Goal: Information Seeking & Learning: Find specific fact

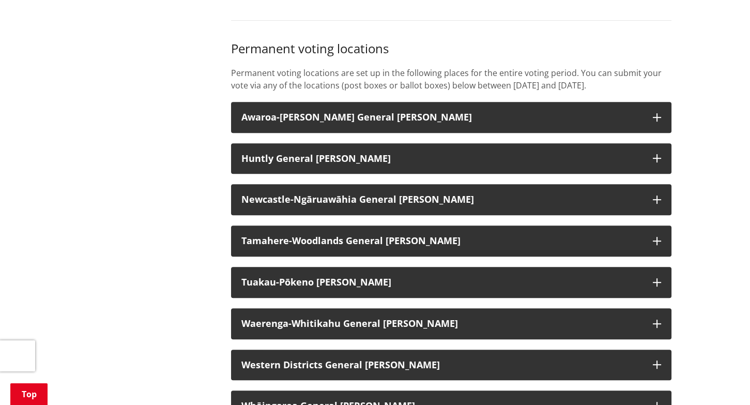
scroll to position [775, 0]
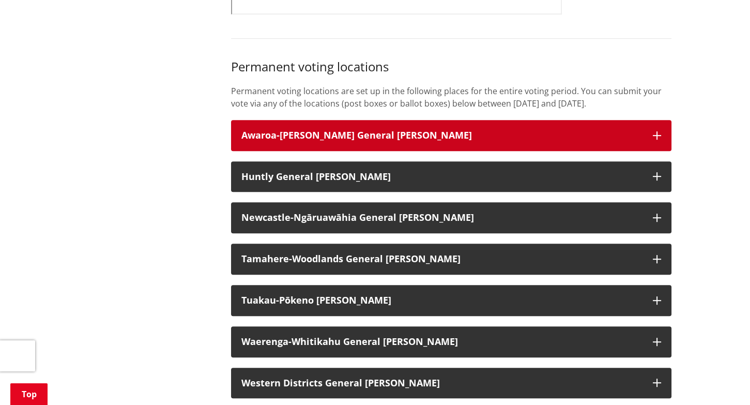
click at [313, 141] on h3 "Awaroa-[PERSON_NAME] General [PERSON_NAME]" at bounding box center [441, 135] width 401 height 10
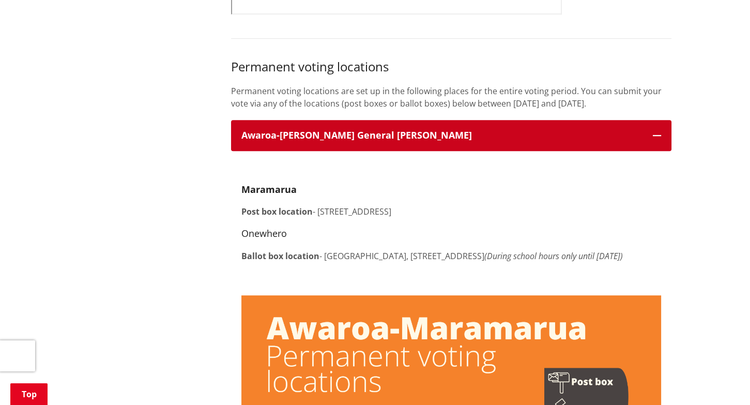
scroll to position [827, 0]
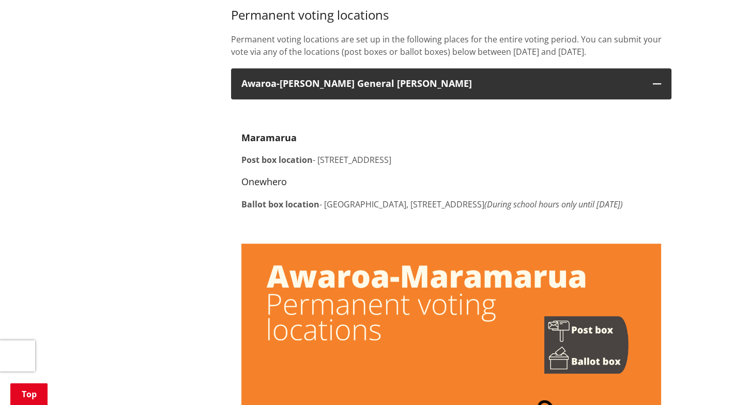
drag, startPoint x: 241, startPoint y: 218, endPoint x: 457, endPoint y: 225, distance: 216.7
click at [457, 210] on p "Ballot box location - [GEOGRAPHIC_DATA], [STREET_ADDRESS] (During school hours …" at bounding box center [451, 204] width 420 height 12
copy p "Ballot box location - [GEOGRAPHIC_DATA], [STREET_ADDRESS] (During school hours …"
click at [340, 188] on h4 "Onewhero" at bounding box center [451, 181] width 420 height 11
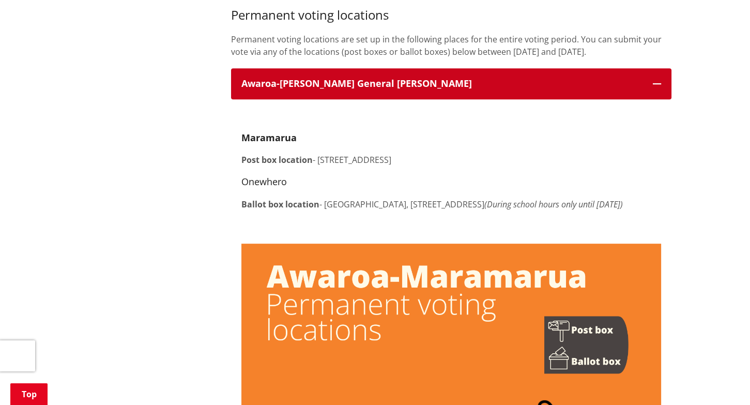
click at [651, 99] on button "Awaroa-[PERSON_NAME] General [PERSON_NAME]" at bounding box center [451, 83] width 440 height 31
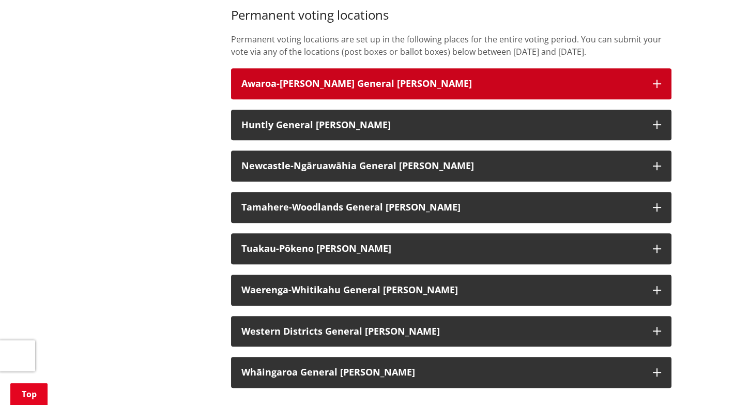
click at [653, 88] on icon "button" at bounding box center [657, 84] width 8 height 8
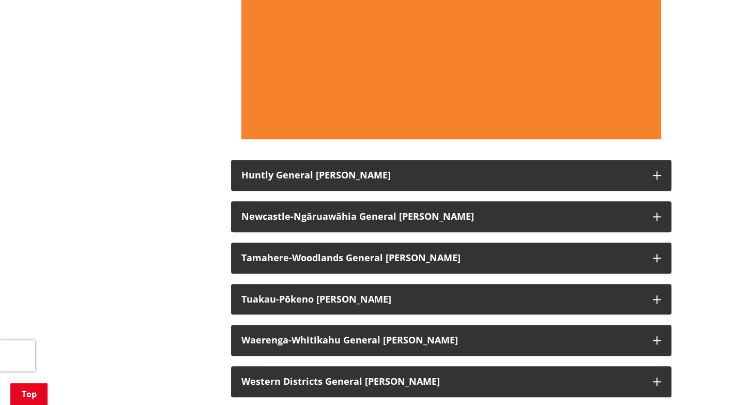
scroll to position [1550, 0]
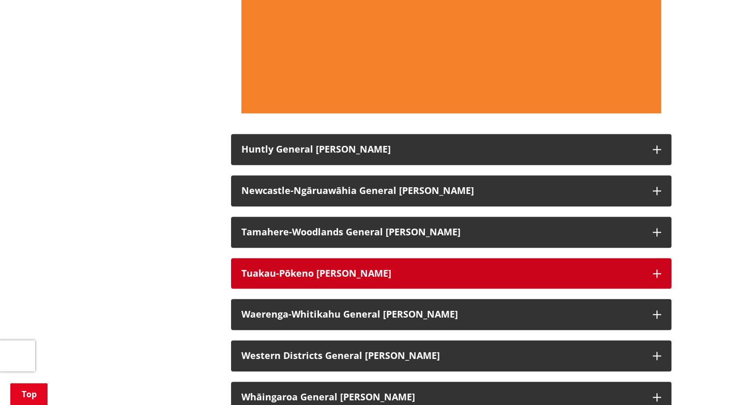
click at [315, 289] on button "Tuakau-Pōkeno [PERSON_NAME]" at bounding box center [451, 273] width 440 height 31
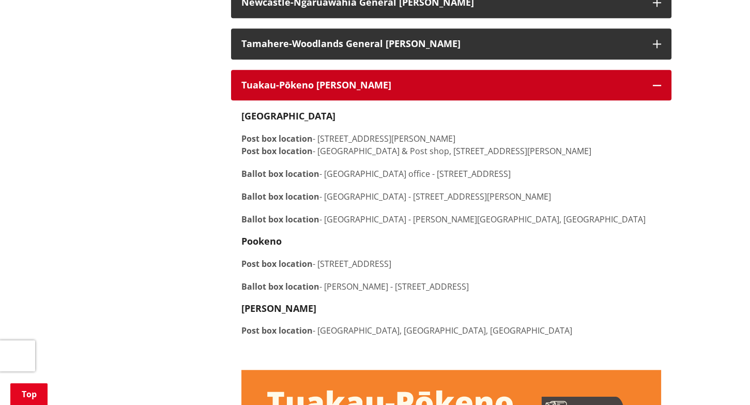
scroll to position [1757, 0]
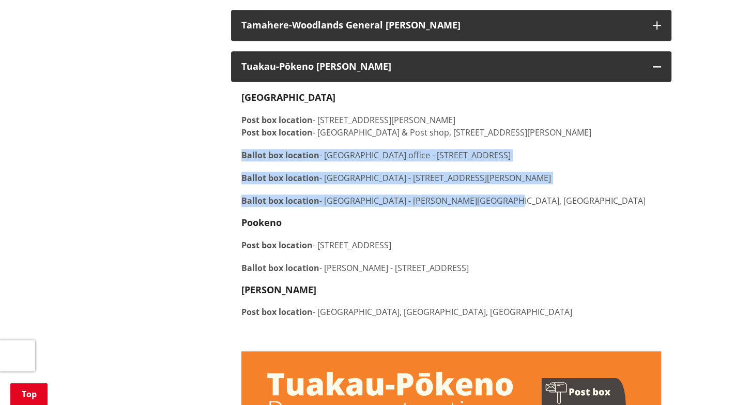
drag, startPoint x: 241, startPoint y: 182, endPoint x: 486, endPoint y: 227, distance: 249.6
click at [486, 227] on div "[GEOGRAPHIC_DATA] Post box location - [STREET_ADDRESS][PERSON_NAME] Post box lo…" at bounding box center [451, 216] width 420 height 249
copy div "Ballot box location - [GEOGRAPHIC_DATA] office - [STREET_ADDRESS][GEOGRAPHIC_DA…"
drag, startPoint x: 325, startPoint y: 294, endPoint x: 534, endPoint y: 289, distance: 209.9
click at [534, 274] on p "Ballot box location - [GEOGRAPHIC_DATA] [GEOGRAPHIC_DATA] - [STREET_ADDRESS]" at bounding box center [451, 267] width 420 height 12
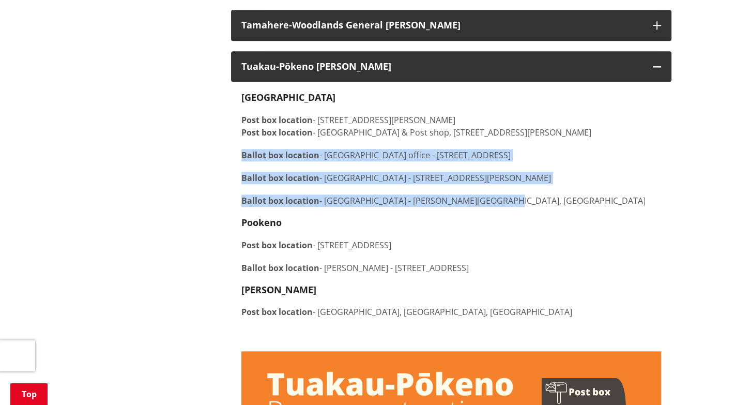
copy p "Pookeno Woolworths - [STREET_ADDRESS]"
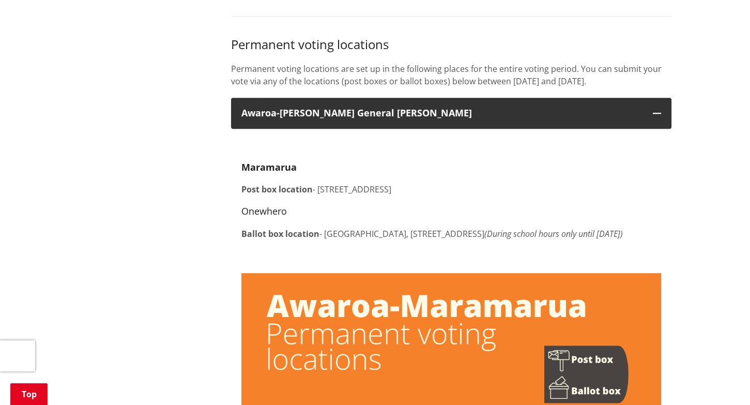
scroll to position [775, 0]
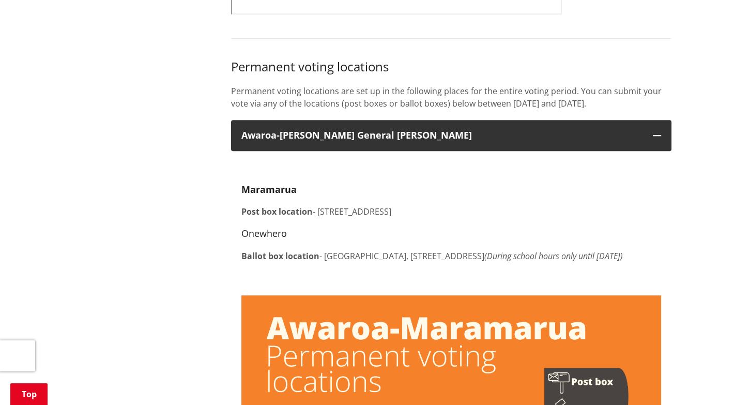
drag, startPoint x: 243, startPoint y: 226, endPoint x: 502, endPoint y: 222, distance: 258.9
click at [502, 218] on p "Post box location - [STREET_ADDRESS]" at bounding box center [451, 211] width 420 height 12
copy p "Post box location - [STREET_ADDRESS]"
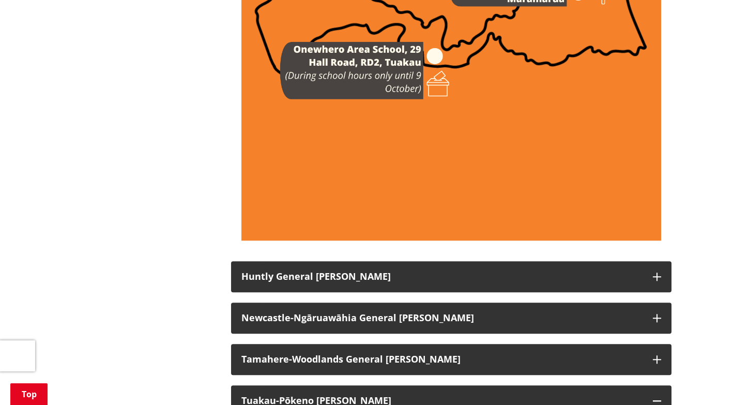
scroll to position [1447, 0]
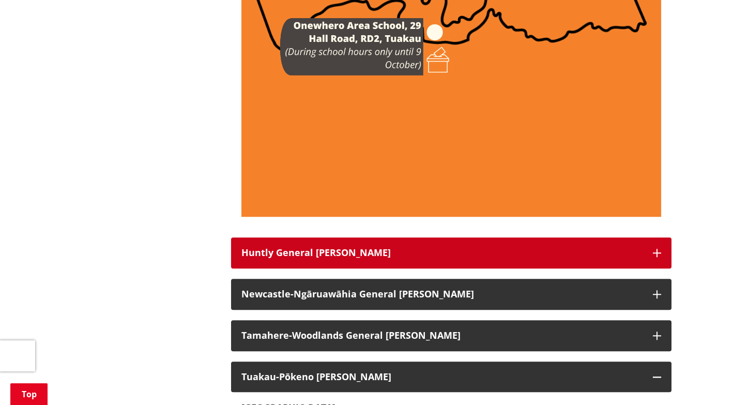
click at [657, 257] on icon "button" at bounding box center [657, 253] width 8 height 8
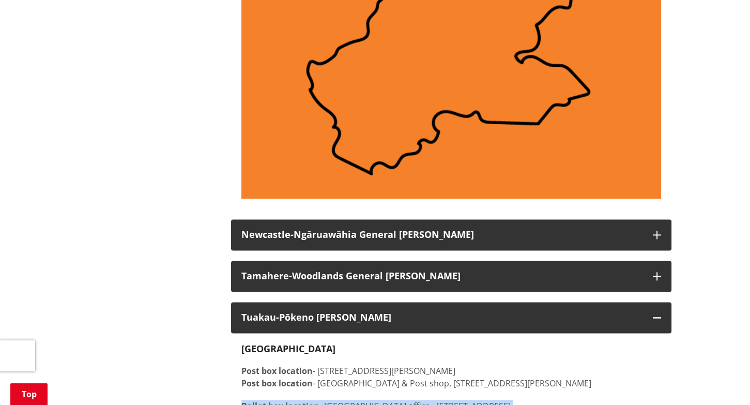
scroll to position [2274, 0]
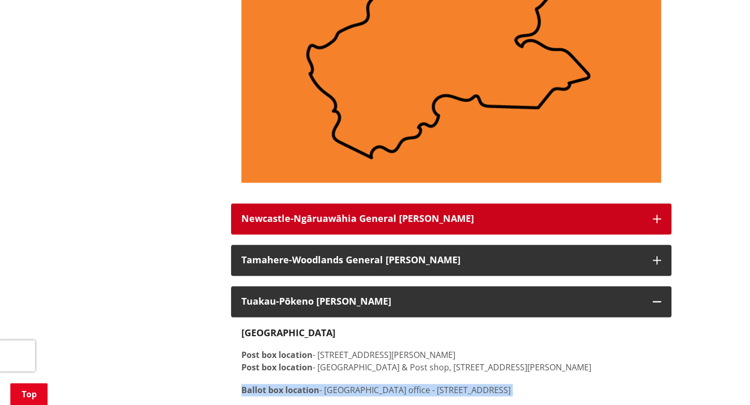
click at [659, 223] on icon "button" at bounding box center [657, 218] width 8 height 8
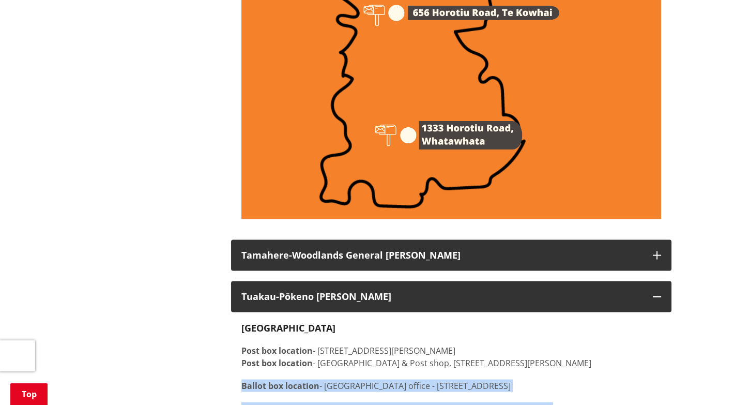
scroll to position [3256, 0]
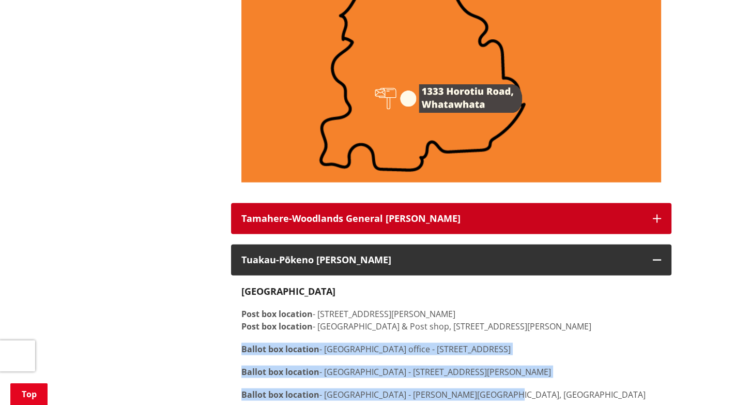
click at [656, 234] on button "Tamahere-Woodlands General [PERSON_NAME]" at bounding box center [451, 218] width 440 height 31
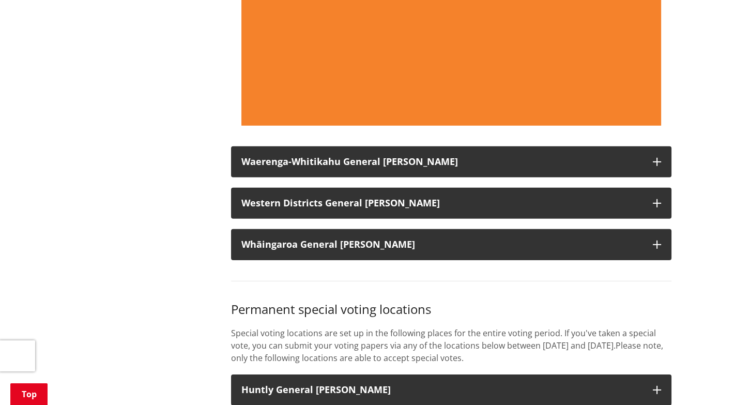
scroll to position [5116, 0]
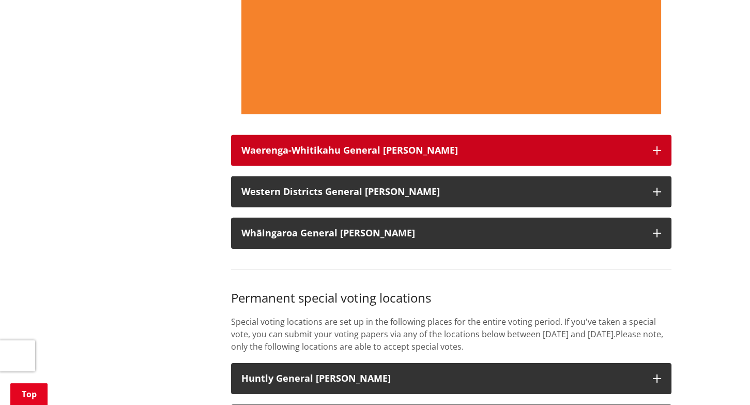
click at [649, 166] on button "Waerenga-Whitikahu General [PERSON_NAME]" at bounding box center [451, 150] width 440 height 31
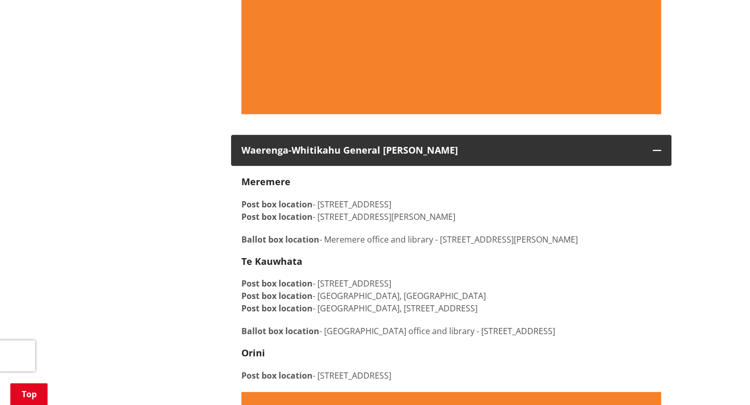
drag, startPoint x: 241, startPoint y: 266, endPoint x: 587, endPoint y: 260, distance: 346.3
click at [587, 245] on p "Ballot box location - [GEOGRAPHIC_DATA] office and library - [STREET_ADDRESS][P…" at bounding box center [451, 239] width 420 height 12
copy p "Ballot box location - [GEOGRAPHIC_DATA] office and library - [STREET_ADDRESS][P…"
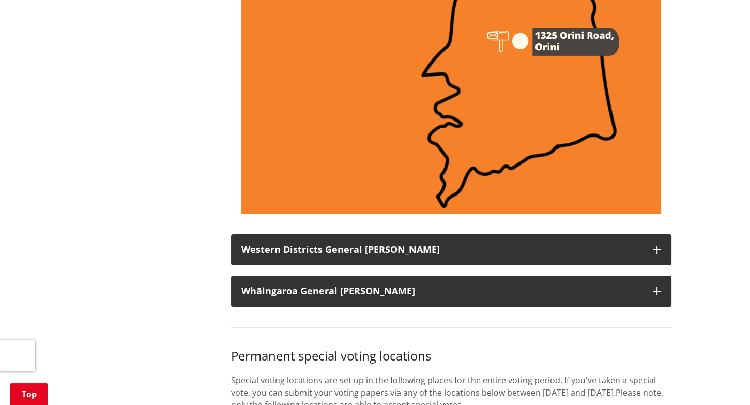
scroll to position [5891, 0]
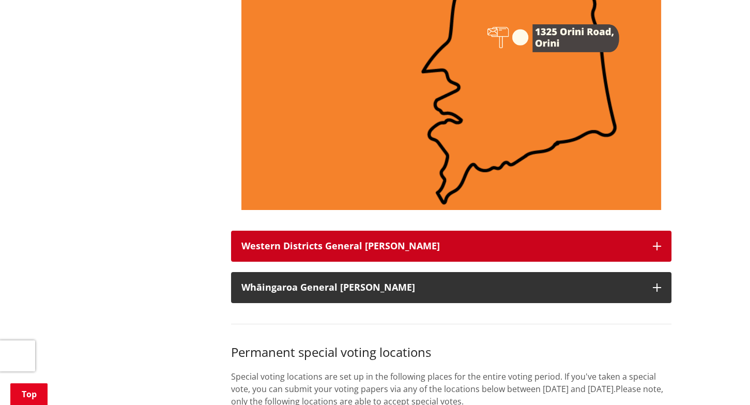
click at [654, 261] on button "Western Districts General [PERSON_NAME]" at bounding box center [451, 245] width 440 height 31
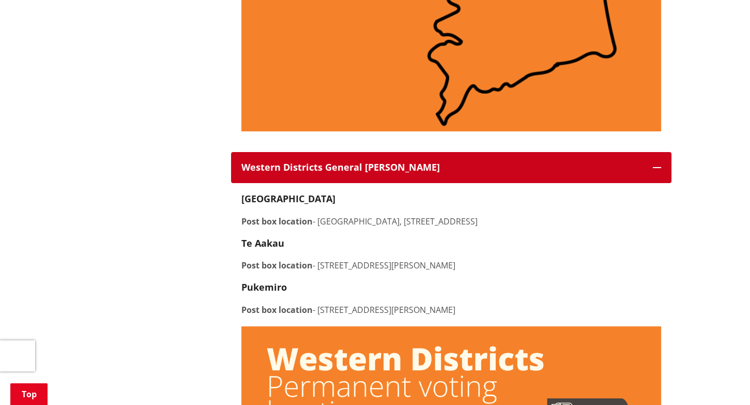
scroll to position [5995, 0]
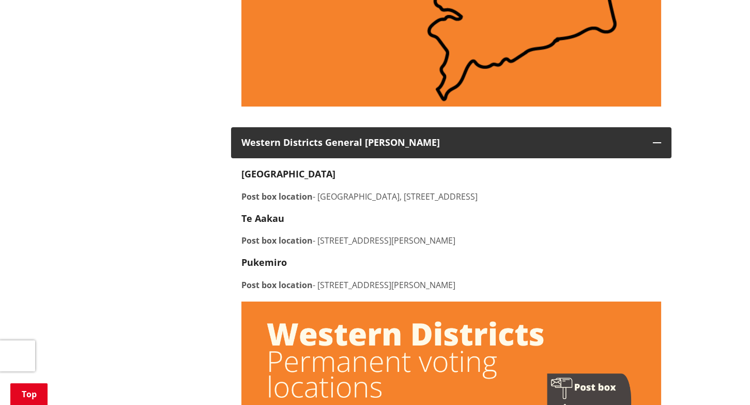
drag, startPoint x: 320, startPoint y: 220, endPoint x: 618, endPoint y: 220, distance: 298.2
click at [618, 203] on p "Post box location - [GEOGRAPHIC_DATA] [GEOGRAPHIC_DATA], [STREET_ADDRESS]" at bounding box center [451, 196] width 420 height 12
copy p "[GEOGRAPHIC_DATA], [STREET_ADDRESS]"
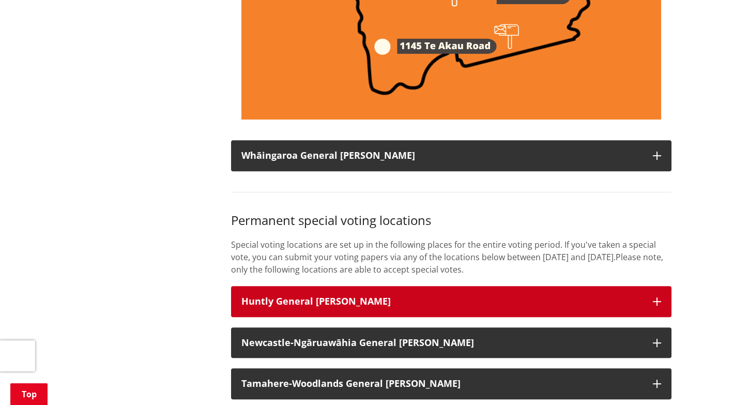
scroll to position [6822, 0]
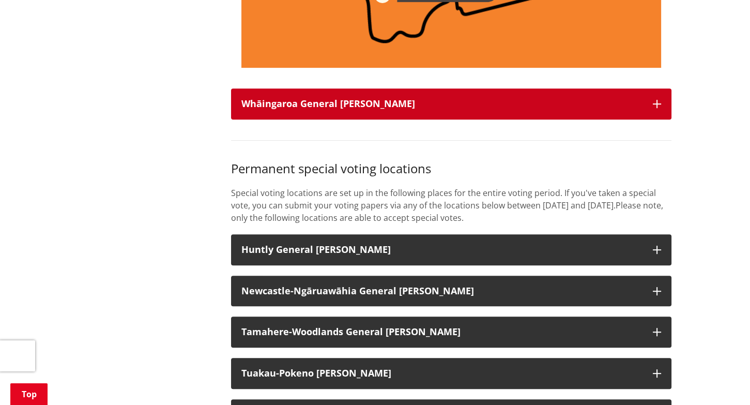
click at [658, 108] on icon "button" at bounding box center [657, 104] width 8 height 8
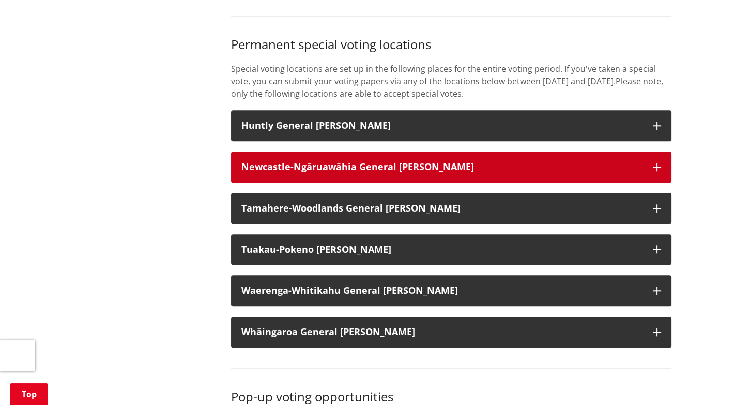
scroll to position [7752, 0]
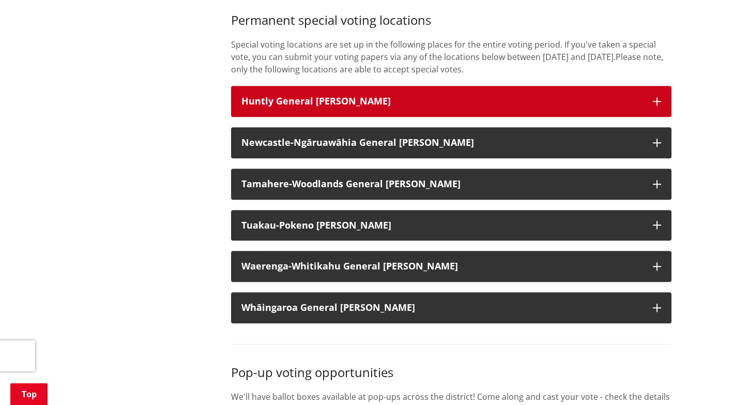
click at [391, 106] on h3 "Huntly General [PERSON_NAME]" at bounding box center [441, 101] width 401 height 10
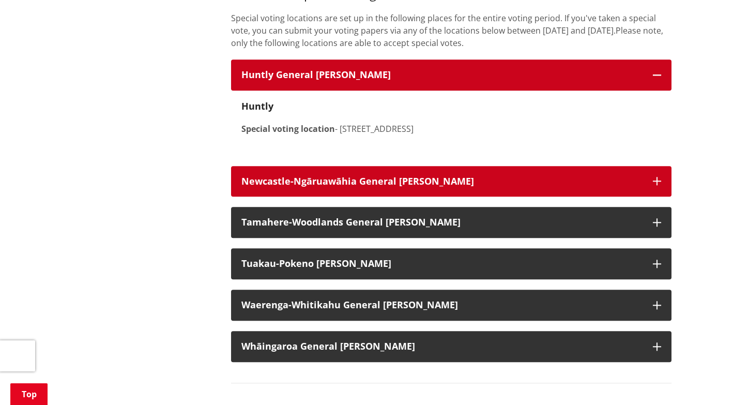
scroll to position [7803, 0]
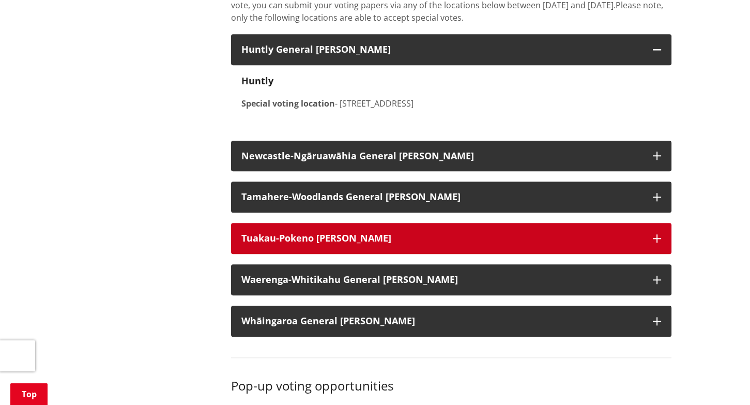
click at [407, 243] on h3 "Tuakau-Pokeno [PERSON_NAME]" at bounding box center [441, 238] width 401 height 10
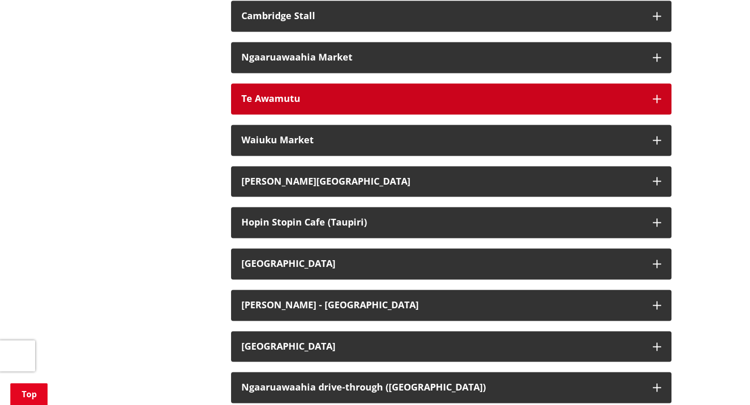
scroll to position [8682, 0]
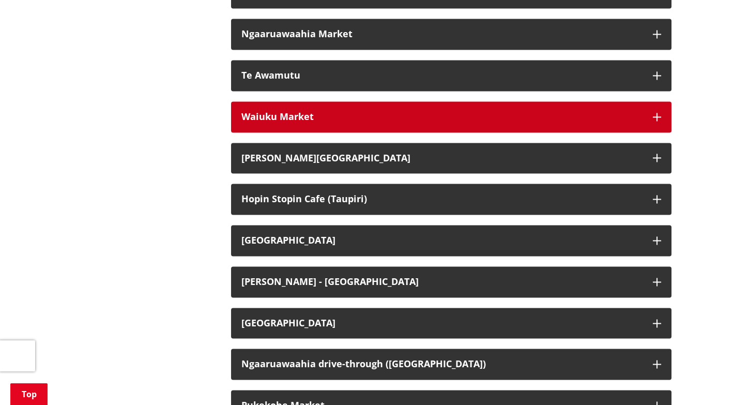
click at [350, 122] on div "Waiuku Market" at bounding box center [441, 117] width 401 height 10
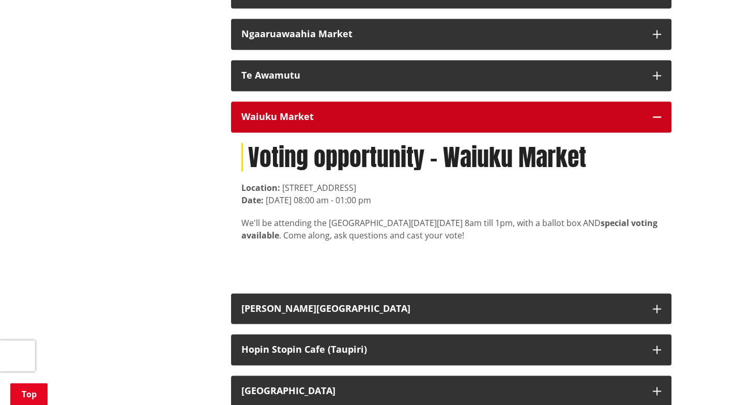
click at [350, 122] on div "Waiuku Market" at bounding box center [441, 117] width 401 height 10
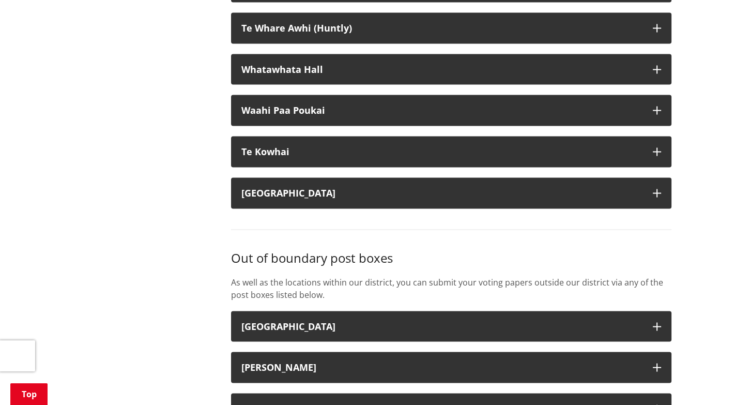
scroll to position [9147, 0]
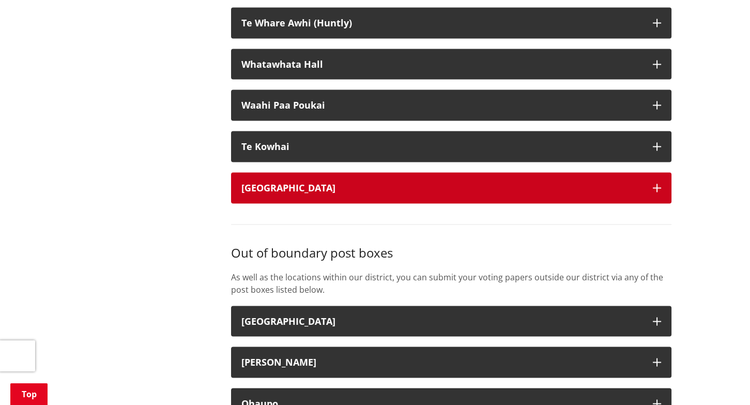
click at [367, 193] on div "[GEOGRAPHIC_DATA]" at bounding box center [441, 187] width 401 height 10
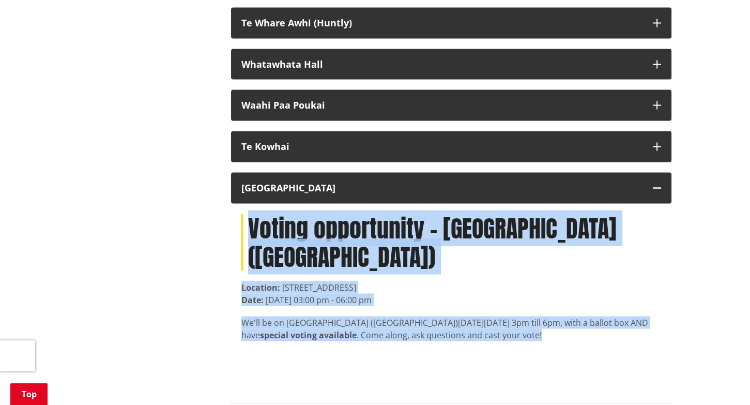
drag, startPoint x: 248, startPoint y: 248, endPoint x: 583, endPoint y: 358, distance: 353.5
click at [583, 341] on article "Voting opportunity - [GEOGRAPHIC_DATA] ([GEOGRAPHIC_DATA]) Location: [STREET_AD…" at bounding box center [451, 276] width 420 height 127
copy article "Voting opportunity - [GEOGRAPHIC_DATA] ([GEOGRAPHIC_DATA]) Location: [STREET_AD…"
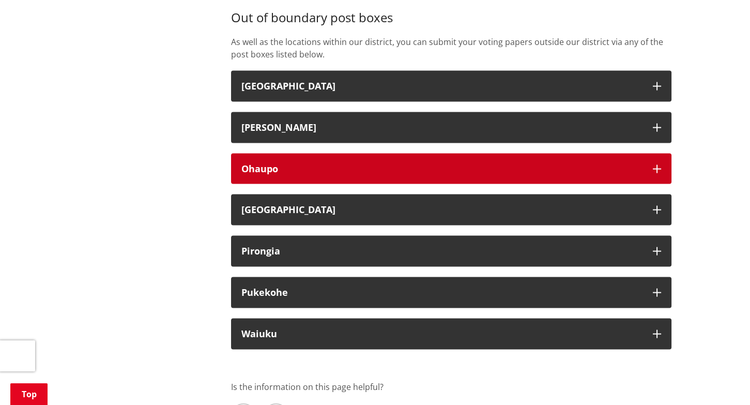
scroll to position [9612, 0]
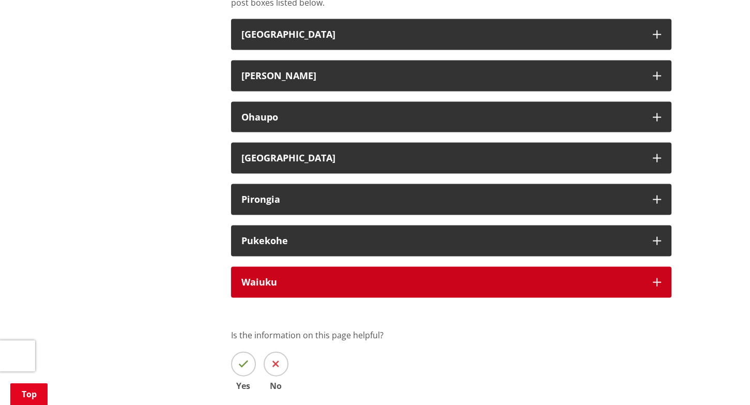
click at [327, 287] on h3 "Waiuku" at bounding box center [441, 282] width 401 height 10
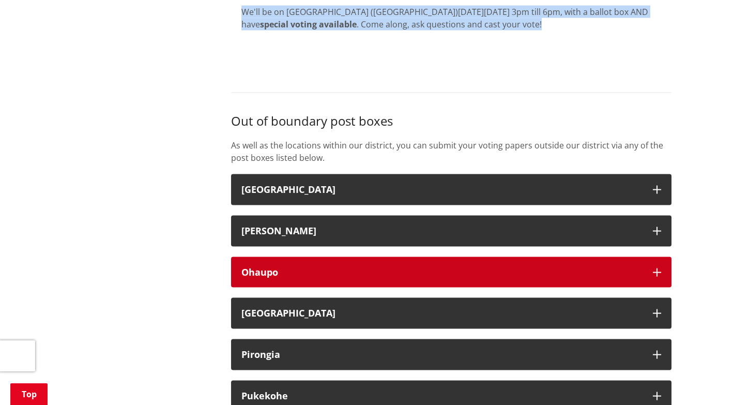
scroll to position [9509, 0]
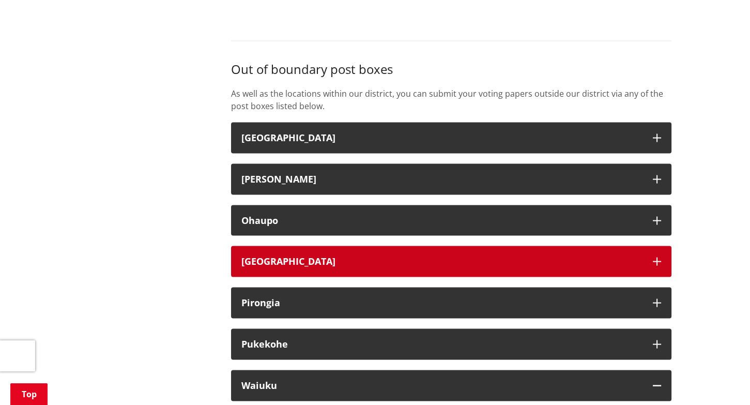
click at [389, 267] on h3 "[GEOGRAPHIC_DATA]" at bounding box center [441, 261] width 401 height 10
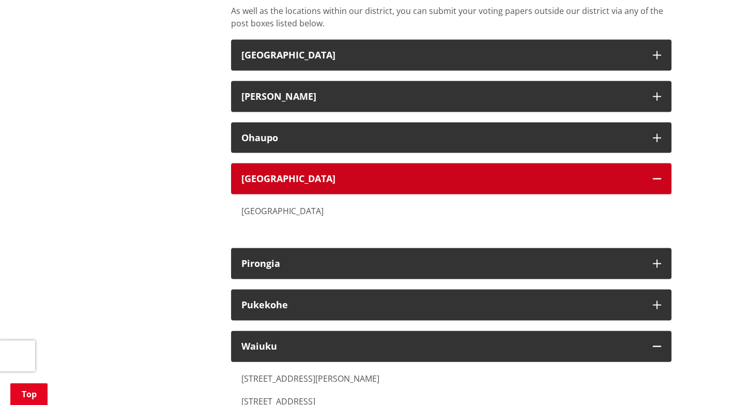
scroll to position [9612, 0]
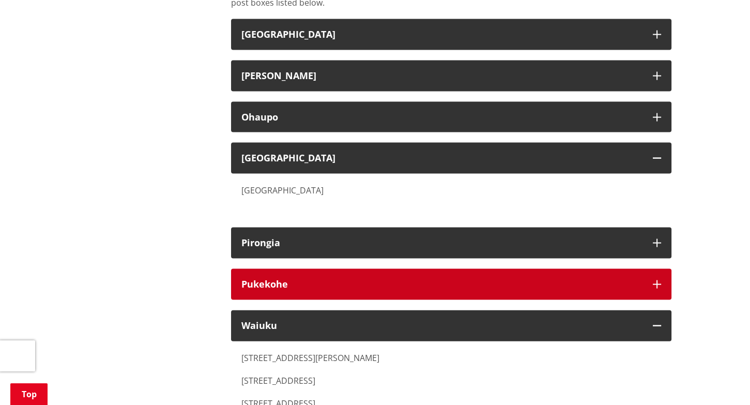
click at [379, 289] on h3 "Pukekohe" at bounding box center [441, 284] width 401 height 10
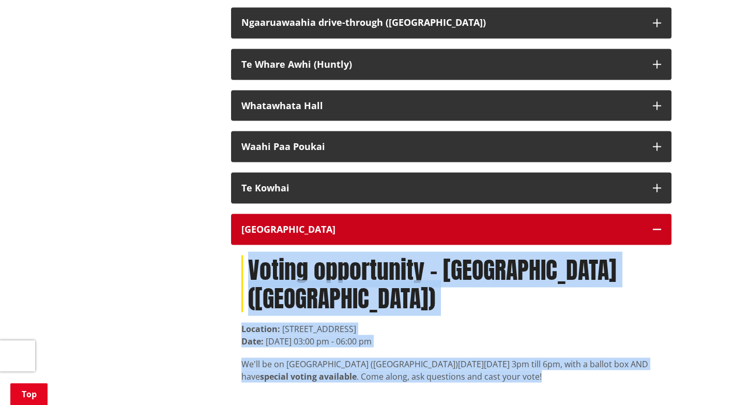
scroll to position [9095, 0]
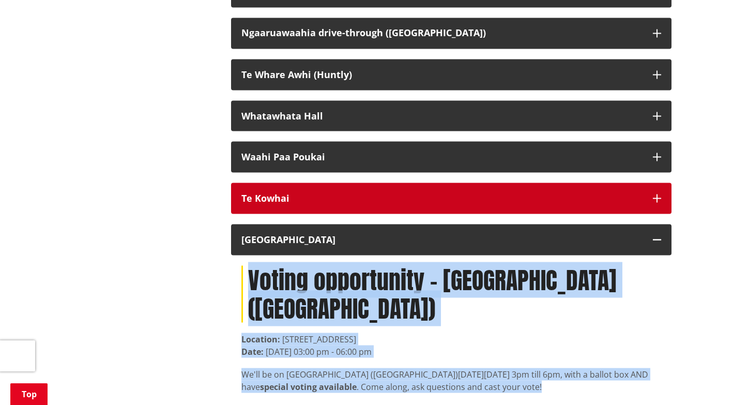
click at [321, 203] on div "Te Kowhai" at bounding box center [441, 198] width 401 height 10
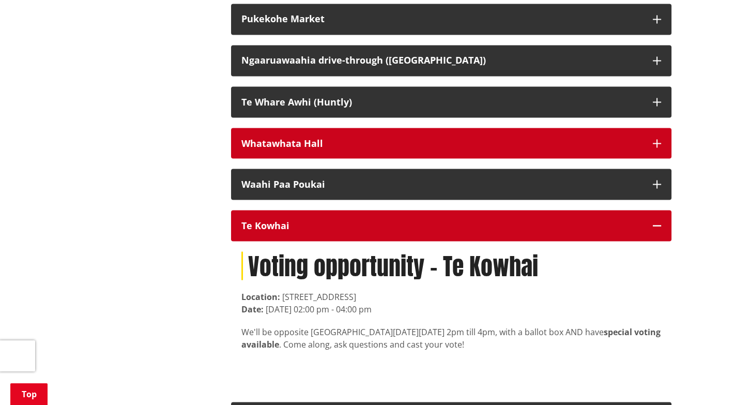
scroll to position [9044, 0]
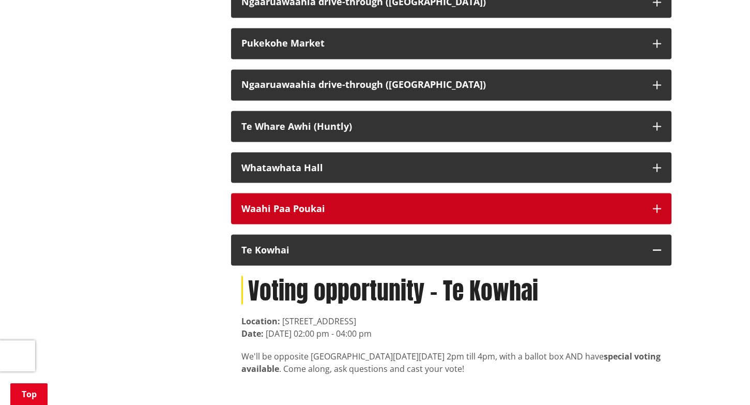
click at [322, 213] on div "Waahi Paa Poukai" at bounding box center [441, 208] width 401 height 10
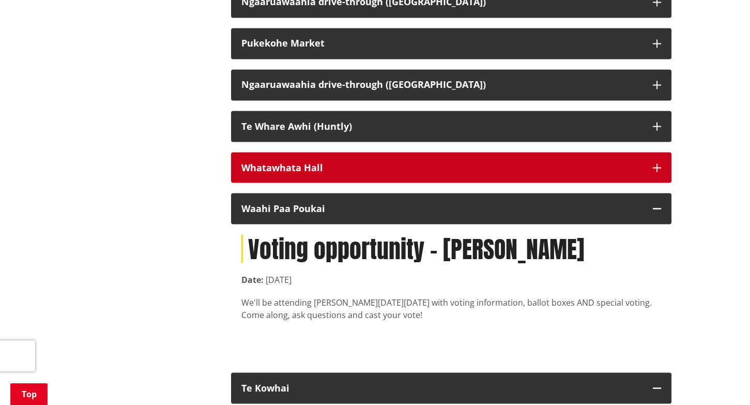
click at [314, 173] on div "Whatawhata Hall" at bounding box center [441, 167] width 401 height 10
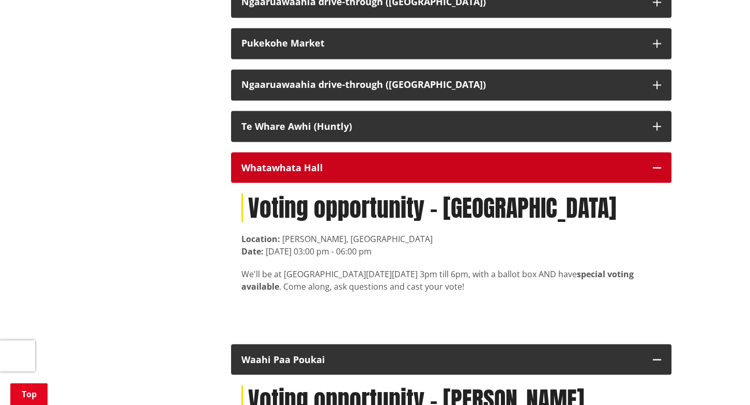
scroll to position [8992, 0]
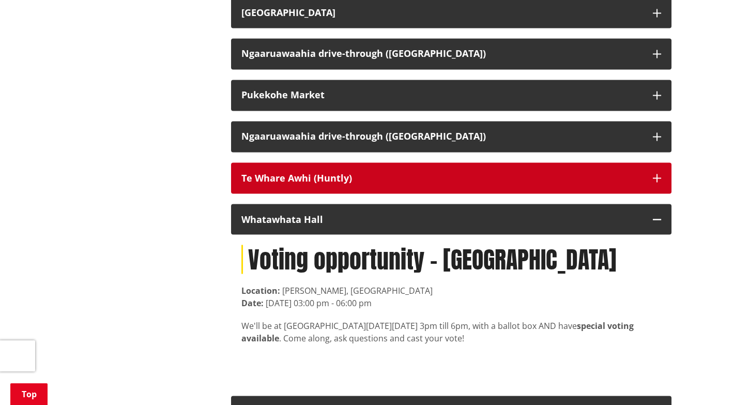
click at [328, 183] on div "Te Whare Awhi (Huntly)" at bounding box center [441, 178] width 401 height 10
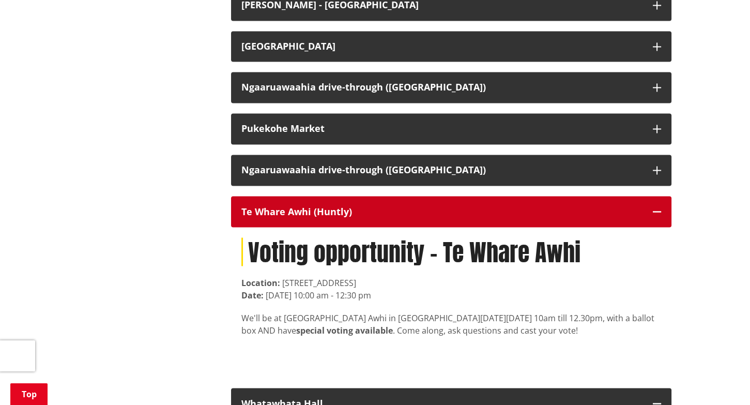
scroll to position [8940, 0]
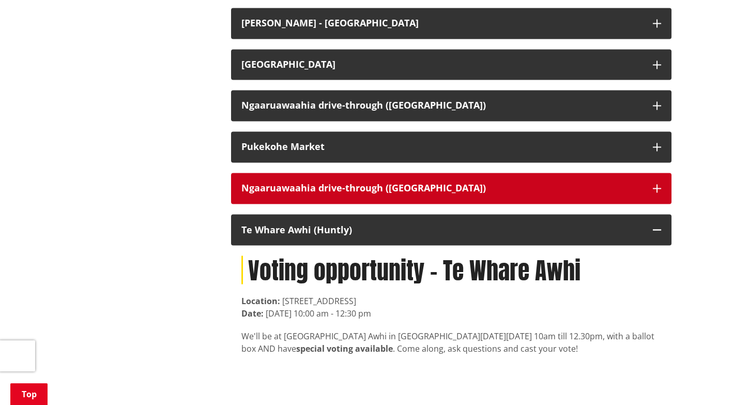
click at [330, 193] on div "Ngaaruawaahia drive-through ([GEOGRAPHIC_DATA])" at bounding box center [441, 188] width 401 height 10
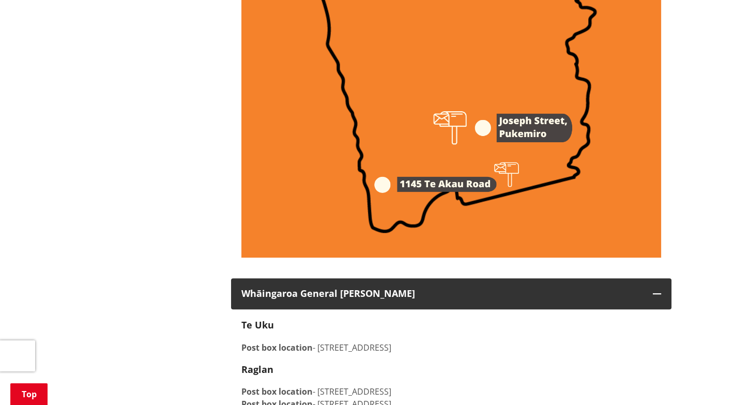
scroll to position [6460, 0]
